Goal: Task Accomplishment & Management: Manage account settings

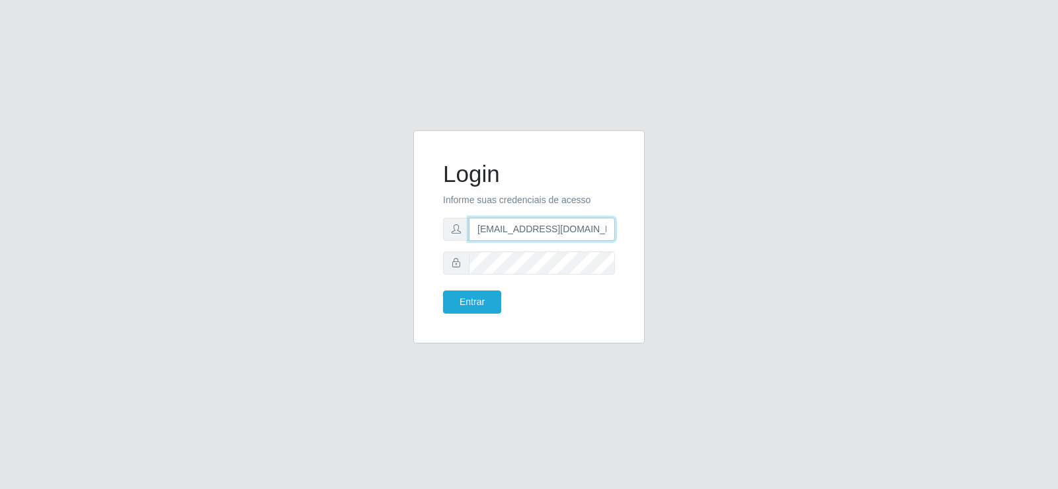
drag, startPoint x: 577, startPoint y: 229, endPoint x: 422, endPoint y: 247, distance: 156.5
click at [422, 247] on div "Login Informe suas credenciais de acesso [EMAIL_ADDRESS][DOMAIN_NAME] Entrar" at bounding box center [528, 236] width 231 height 213
type input "[DOMAIN_NAME]"
click at [456, 230] on div at bounding box center [529, 229] width 172 height 23
type input "[EMAIL_ADDRESS][DOMAIN_NAME]"
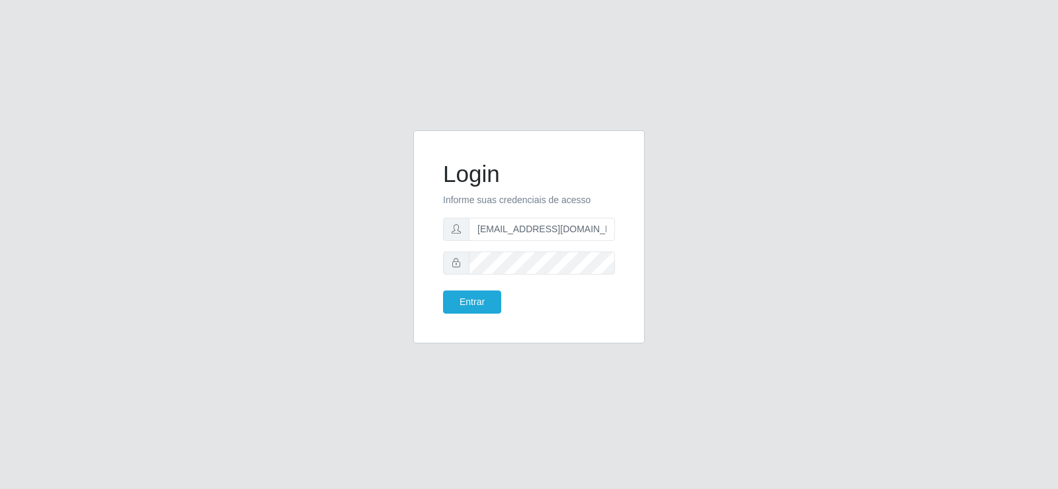
click at [490, 260] on form "Login Informe suas credenciais de acesso [EMAIL_ADDRESS][DOMAIN_NAME] Entrar" at bounding box center [529, 236] width 172 height 153
drag, startPoint x: 528, startPoint y: 244, endPoint x: 430, endPoint y: 262, distance: 98.8
click at [430, 262] on div "Login Informe suas credenciais de acesso [EMAIL_ADDRESS][DOMAIN_NAME] Entrar" at bounding box center [529, 237] width 198 height 180
click at [485, 314] on div "Login Informe suas credenciais de acesso [EMAIL_ADDRESS][DOMAIN_NAME] Entrar" at bounding box center [529, 237] width 198 height 180
click at [468, 298] on button "Entrar" at bounding box center [472, 301] width 58 height 23
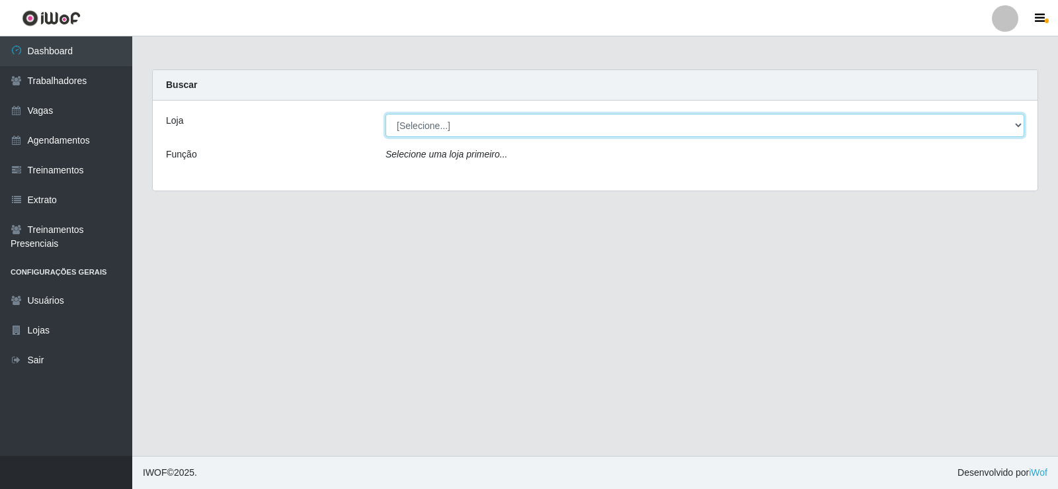
click at [468, 131] on select "[Selecione...] Supermercado Tadeu - [GEOGRAPHIC_DATA]" at bounding box center [704, 125] width 639 height 23
select select "195"
click at [385, 114] on select "[Selecione...] Supermercado Tadeu - [GEOGRAPHIC_DATA]" at bounding box center [704, 125] width 639 height 23
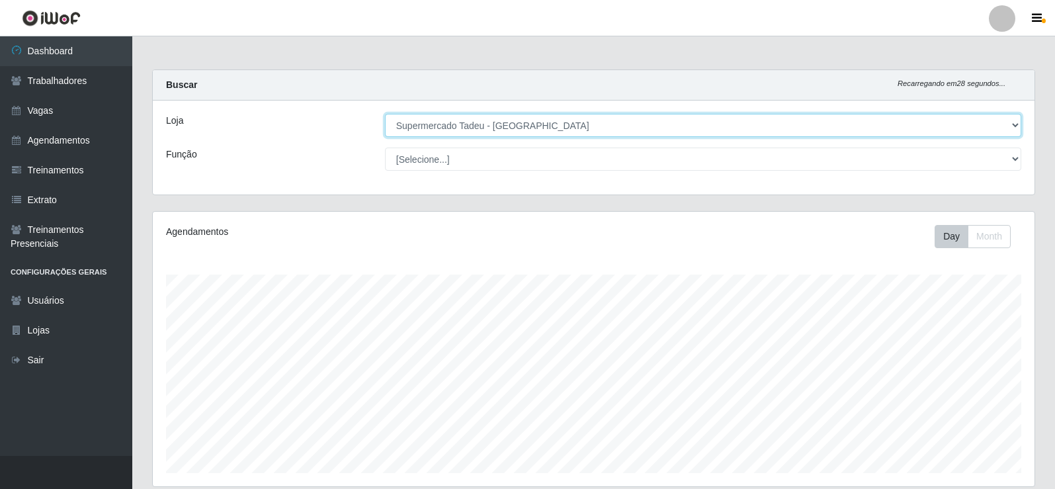
scroll to position [154, 0]
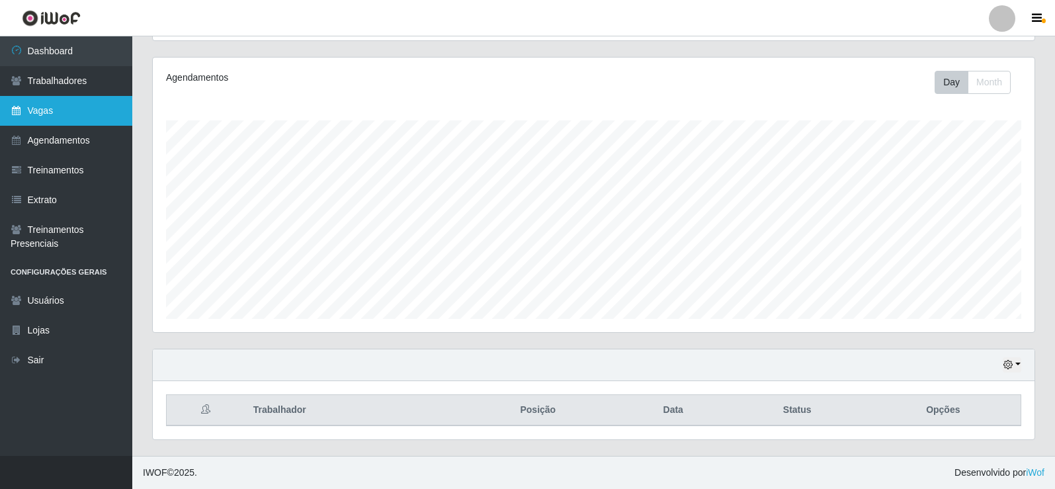
drag, startPoint x: 64, startPoint y: 126, endPoint x: 70, endPoint y: 116, distance: 11.6
click at [65, 125] on ul "Dashboard Trabalhadores Vagas Agendamentos Treinamentos Extrato Treinamentos Pr…" at bounding box center [66, 245] width 132 height 419
click at [70, 114] on link "Vagas" at bounding box center [66, 111] width 132 height 30
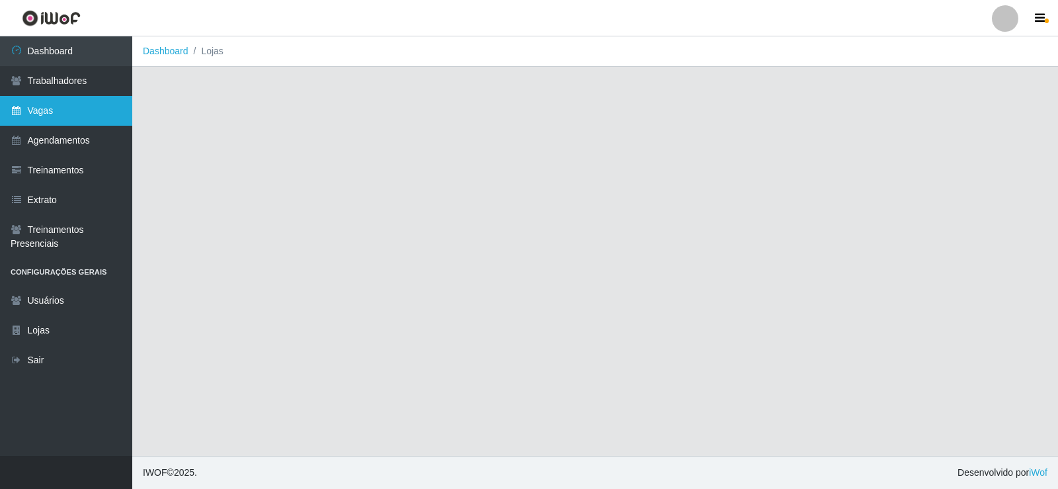
click at [70, 114] on link "Vagas" at bounding box center [66, 111] width 132 height 30
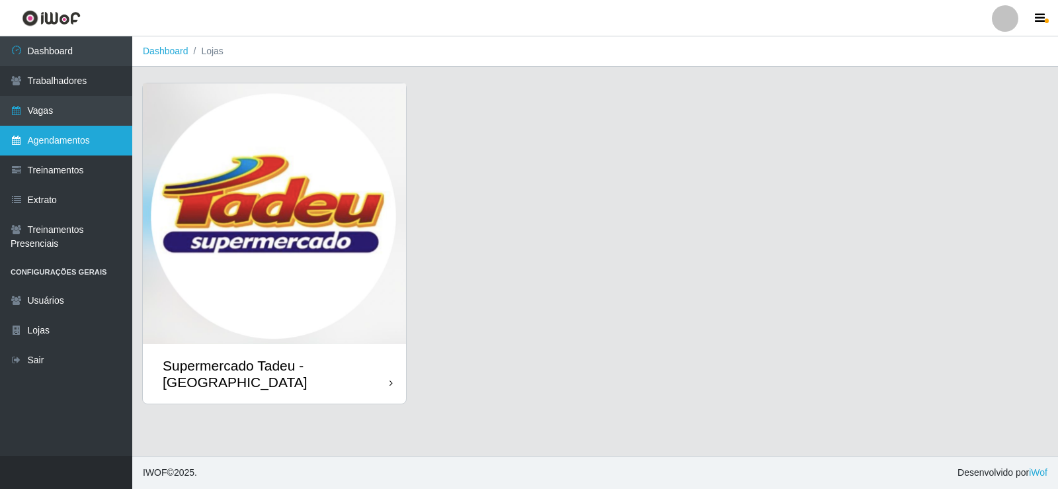
click at [75, 147] on link "Agendamentos" at bounding box center [66, 141] width 132 height 30
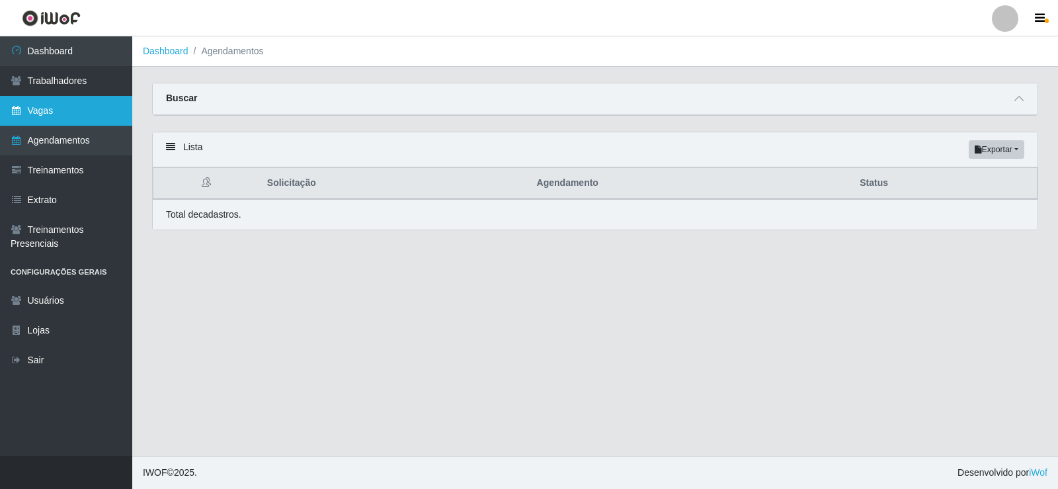
click at [99, 115] on link "Vagas" at bounding box center [66, 111] width 132 height 30
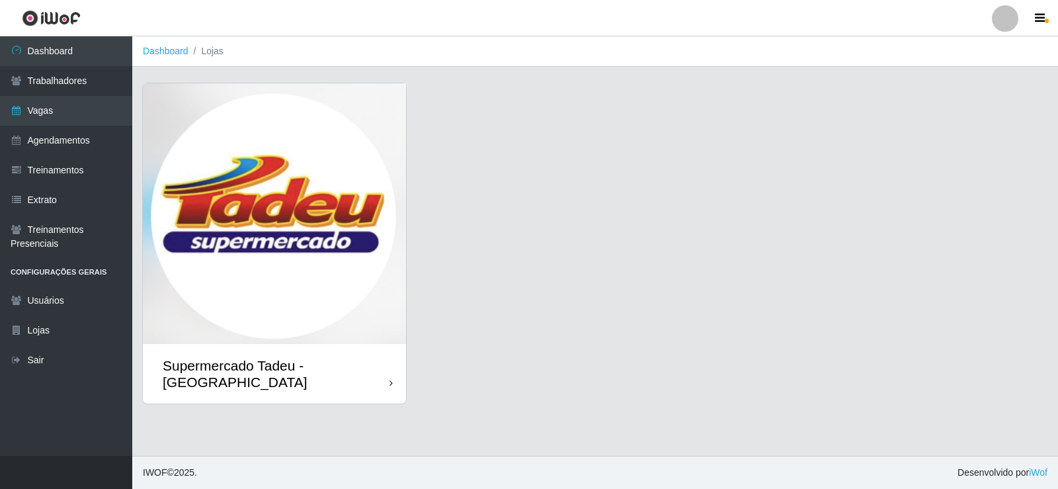
click at [264, 177] on img at bounding box center [274, 213] width 263 height 261
